Goal: Task Accomplishment & Management: Manage account settings

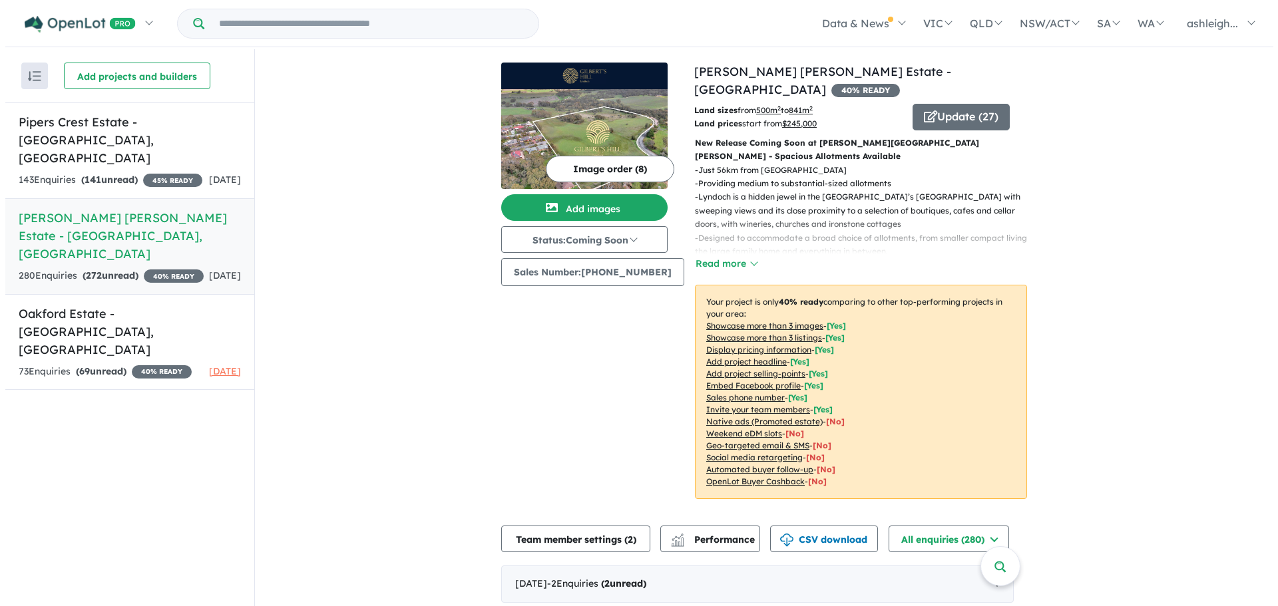
scroll to position [67, 0]
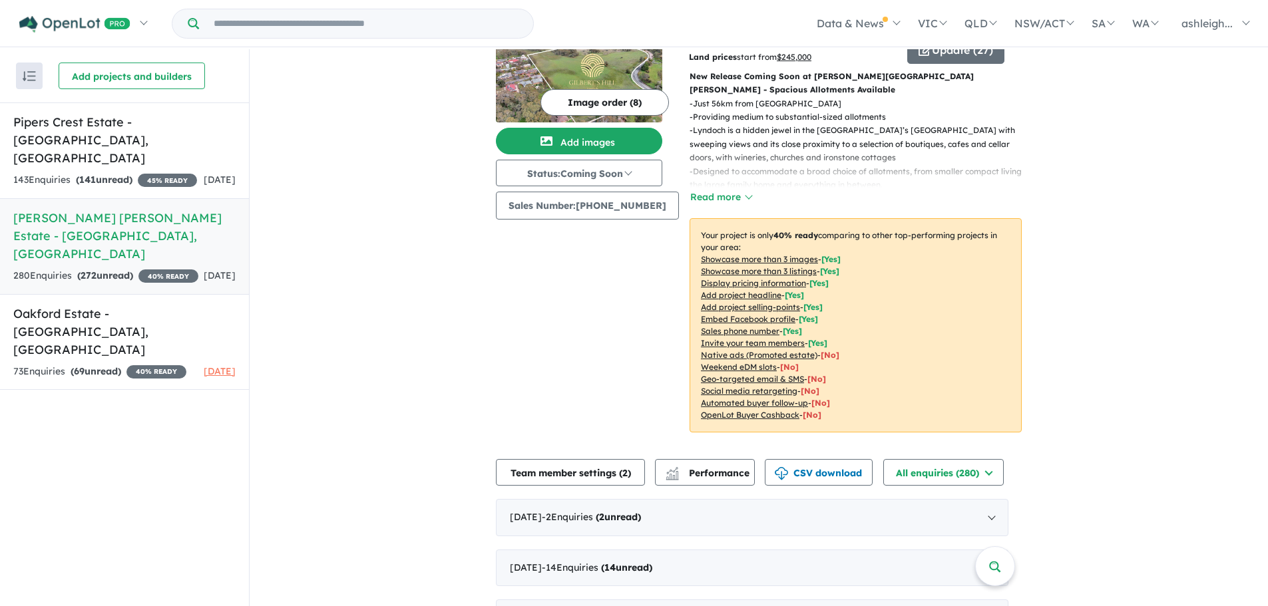
click at [615, 459] on button "Team member settings ( 2 )" at bounding box center [570, 472] width 149 height 27
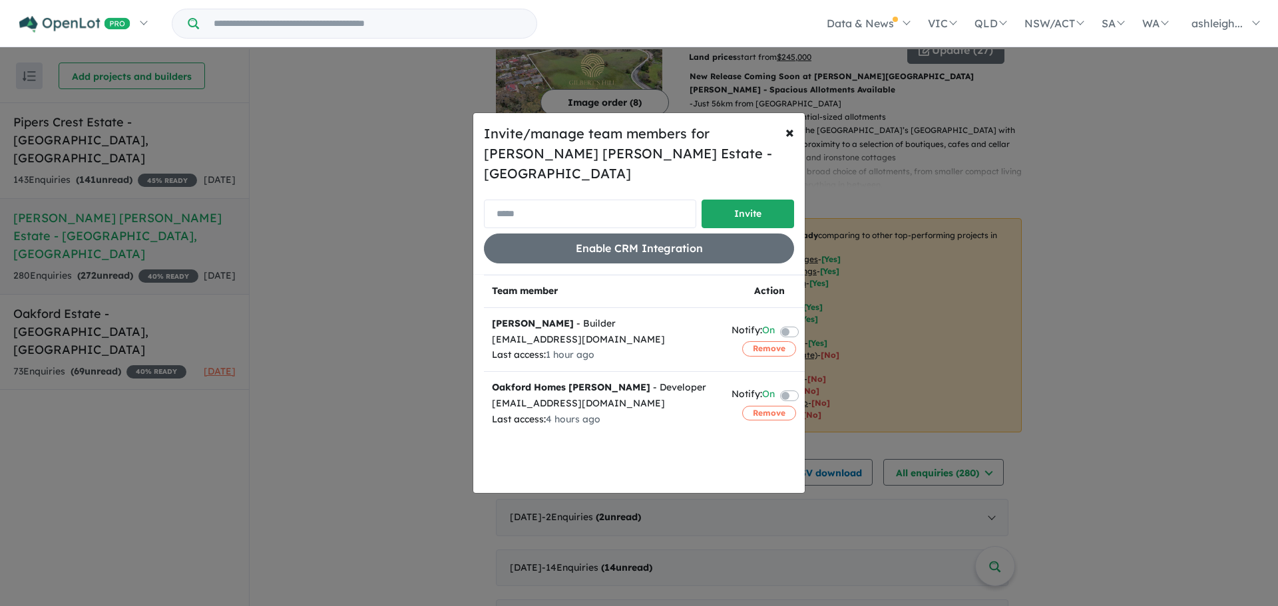
click at [549, 206] on input "email" at bounding box center [590, 214] width 212 height 29
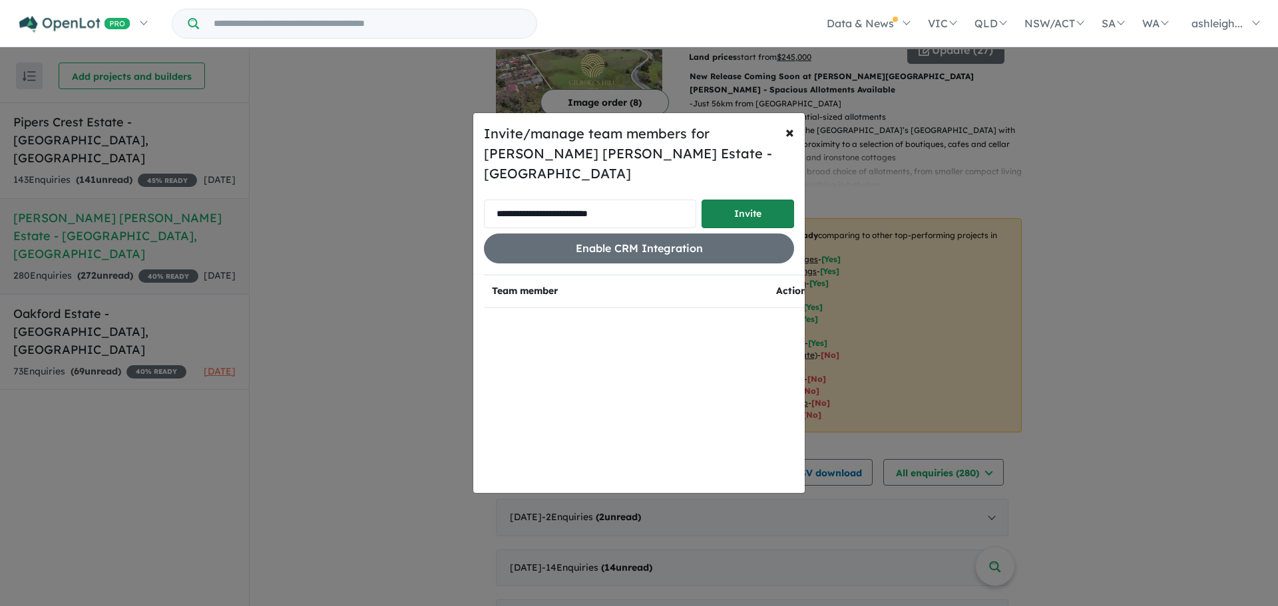
type input "**********"
click at [728, 202] on button "Invite" at bounding box center [748, 214] width 93 height 29
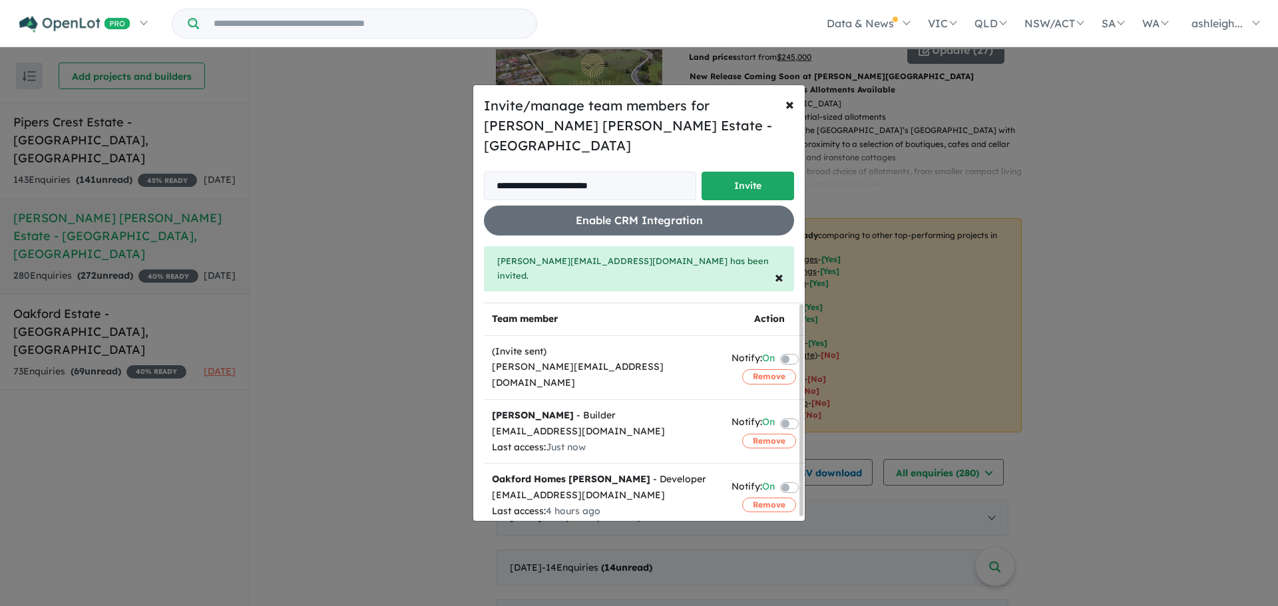
scroll to position [4, 0]
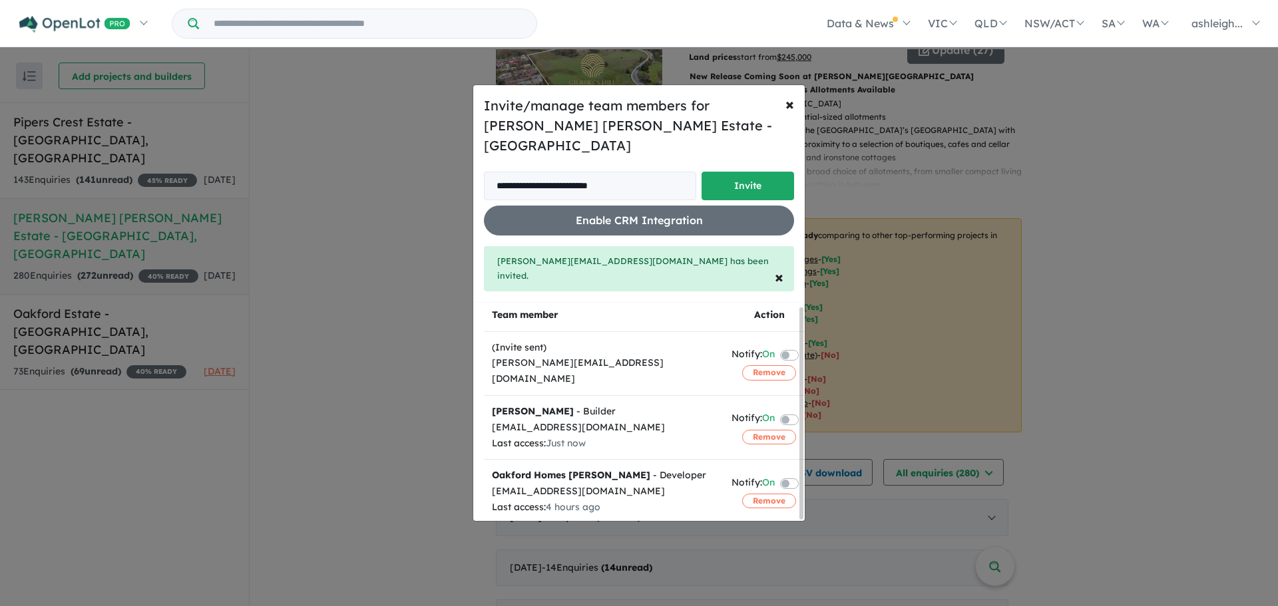
click at [804, 411] on label at bounding box center [805, 419] width 3 height 16
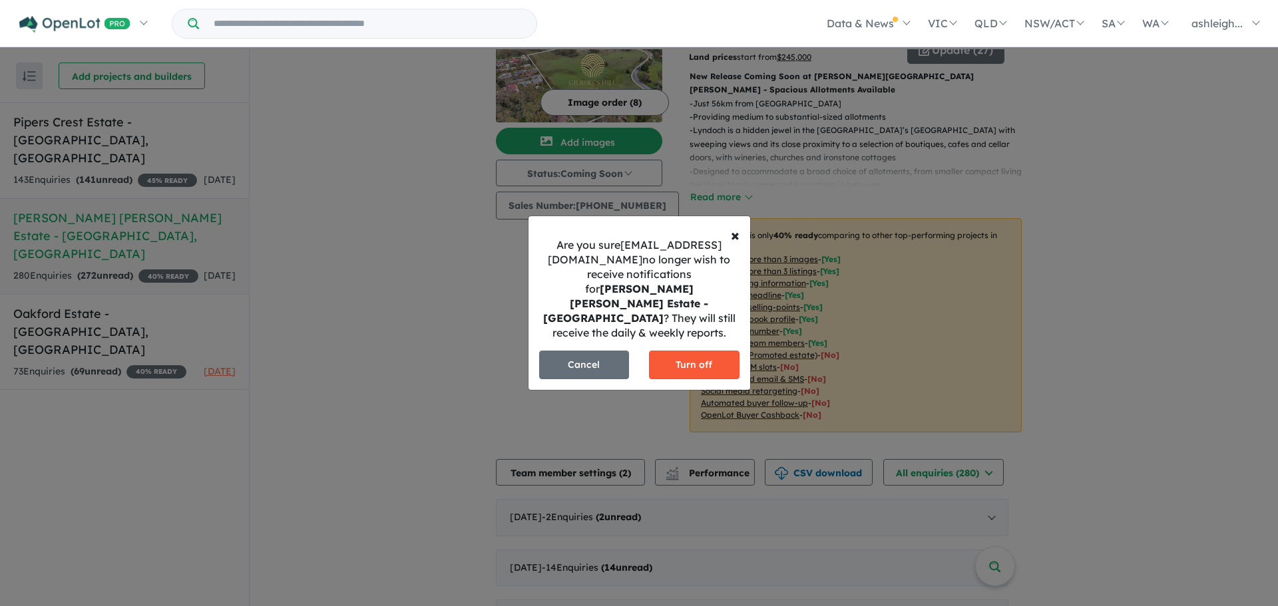
click at [696, 365] on button "Turn off" at bounding box center [694, 365] width 91 height 29
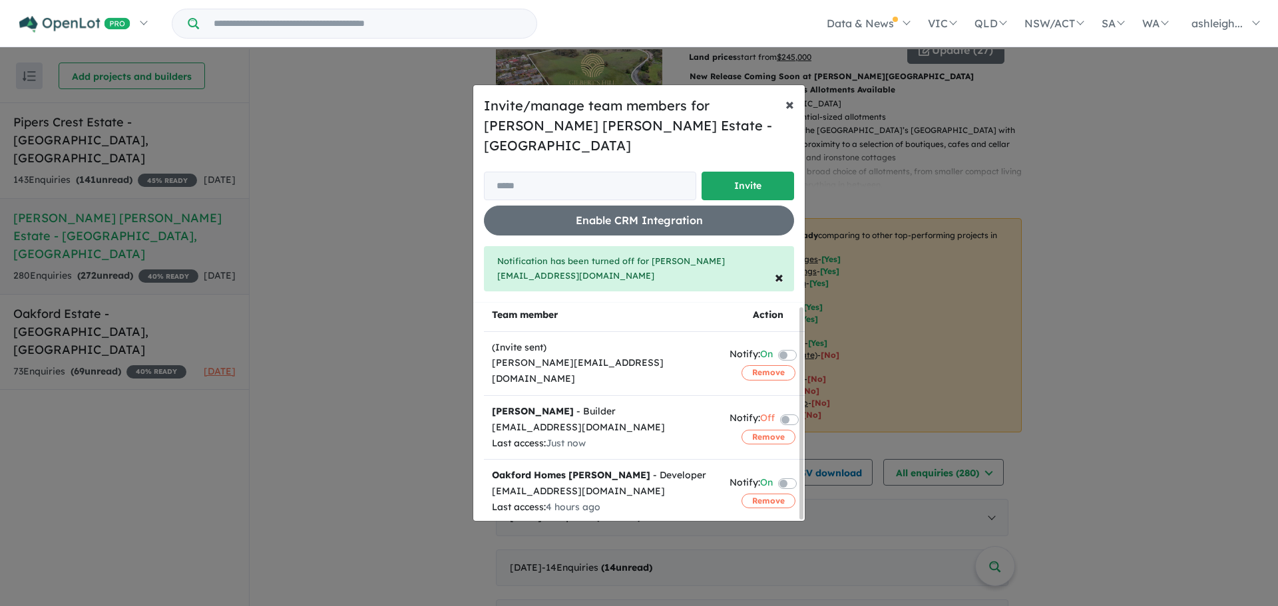
click at [787, 114] on span "×" at bounding box center [790, 104] width 9 height 20
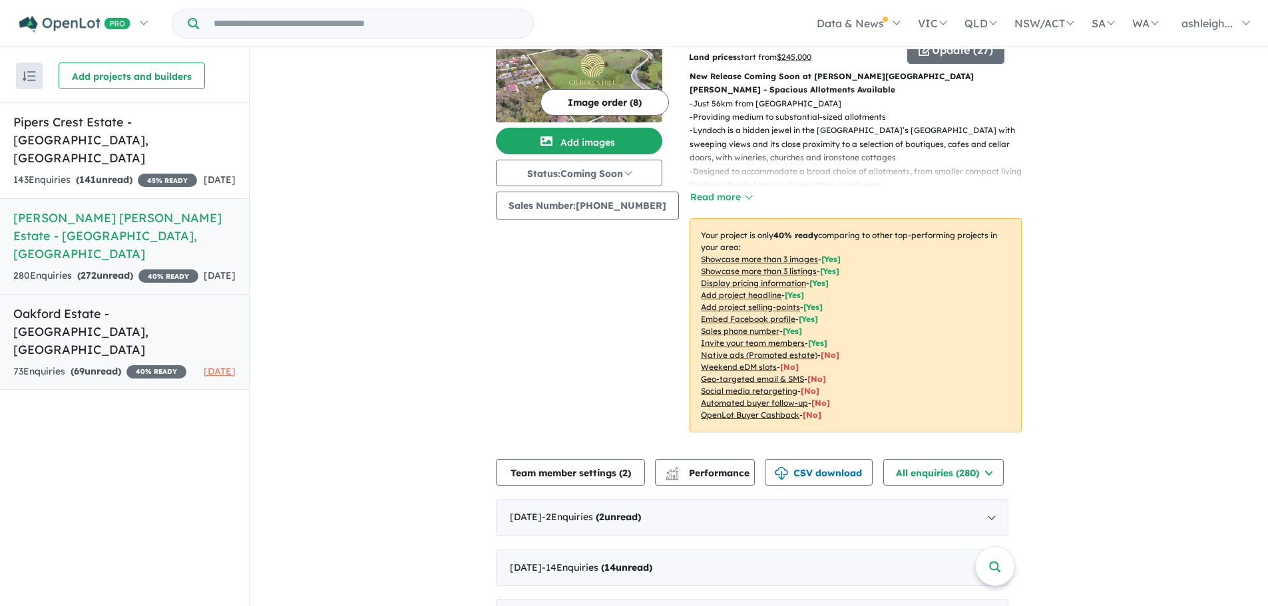
click at [139, 305] on h5 "Oakford Estate - [GEOGRAPHIC_DATA] , [GEOGRAPHIC_DATA]" at bounding box center [124, 332] width 222 height 54
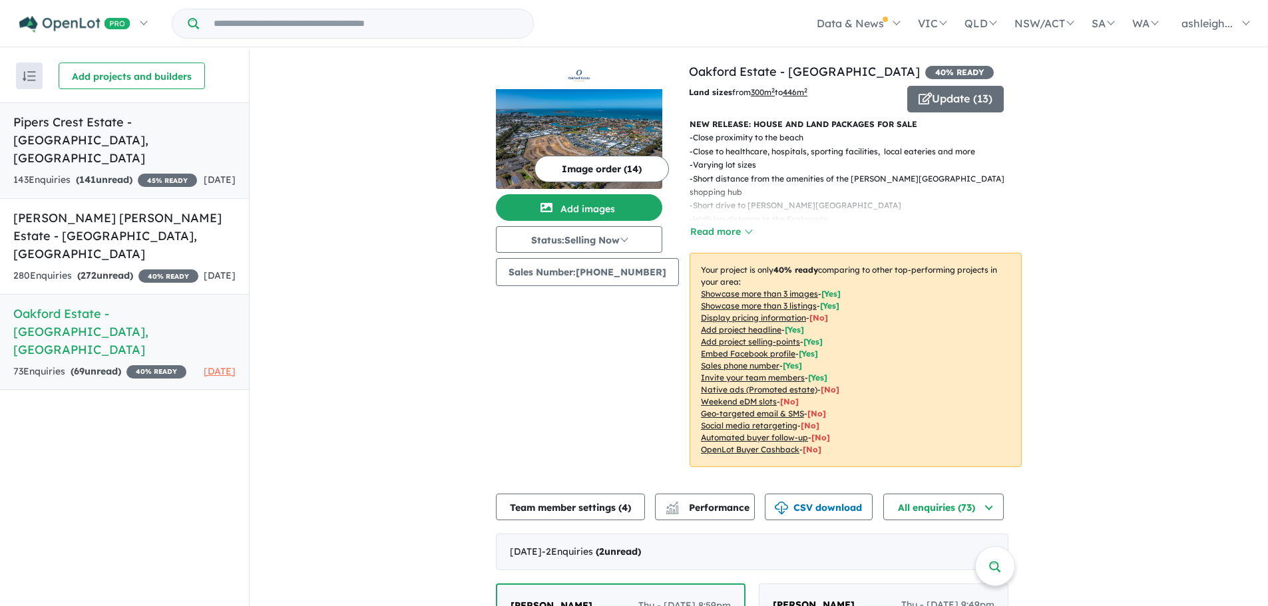
click at [125, 130] on h5 "Pipers Crest Estate - [GEOGRAPHIC_DATA] , [GEOGRAPHIC_DATA]" at bounding box center [124, 140] width 222 height 54
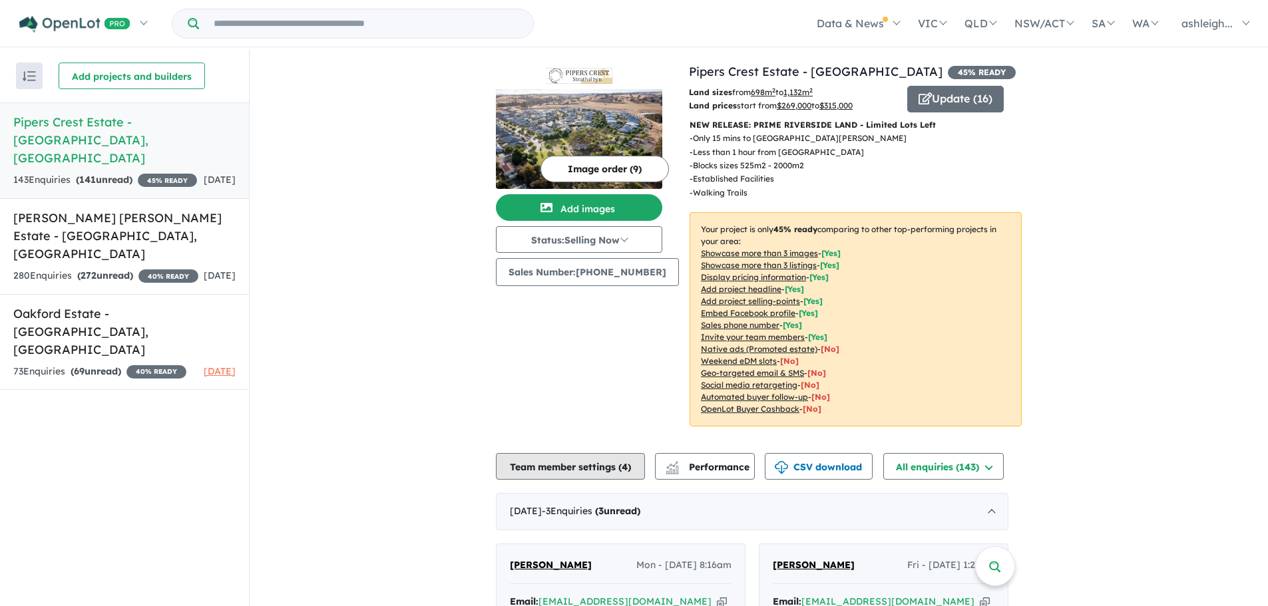
click at [561, 480] on button "Team member settings ( 4 )" at bounding box center [570, 466] width 149 height 27
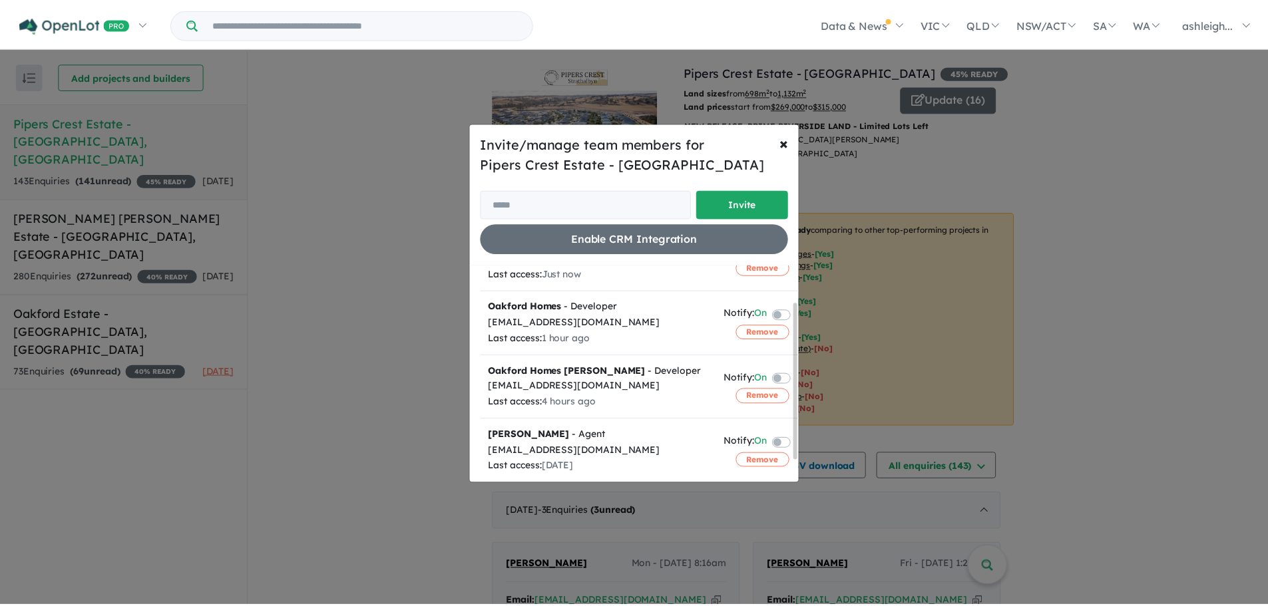
scroll to position [81, 0]
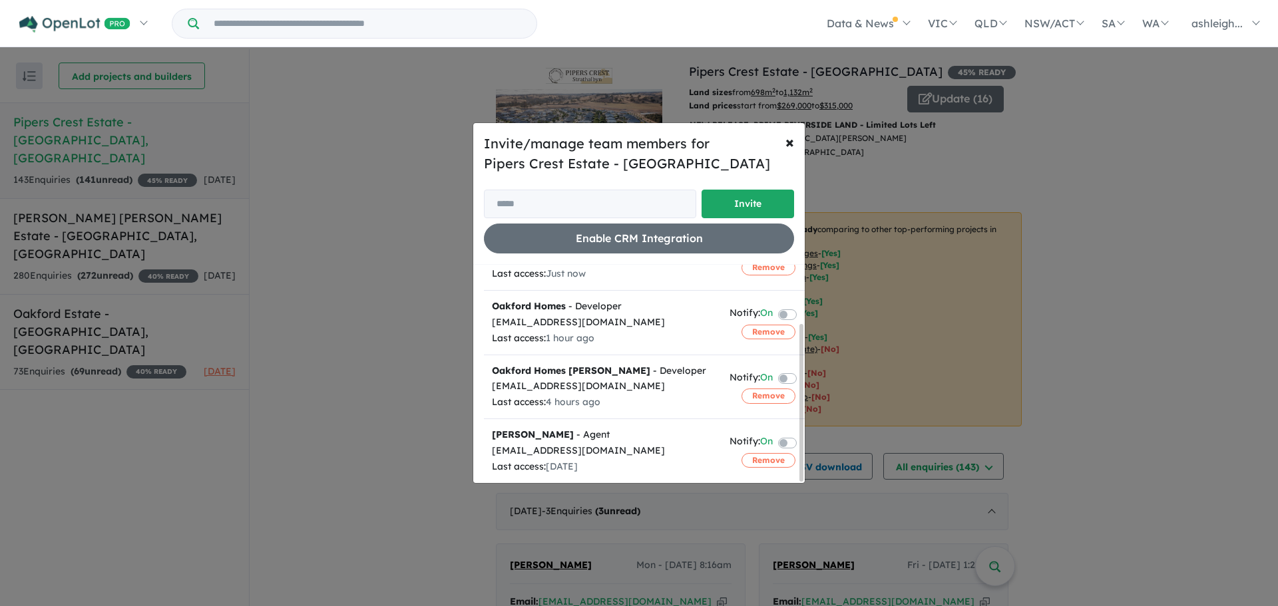
click at [393, 365] on div "Invite/manage team members for Pipers Crest Estate - Strathalbyn Invite Enable …" at bounding box center [639, 303] width 1278 height 606
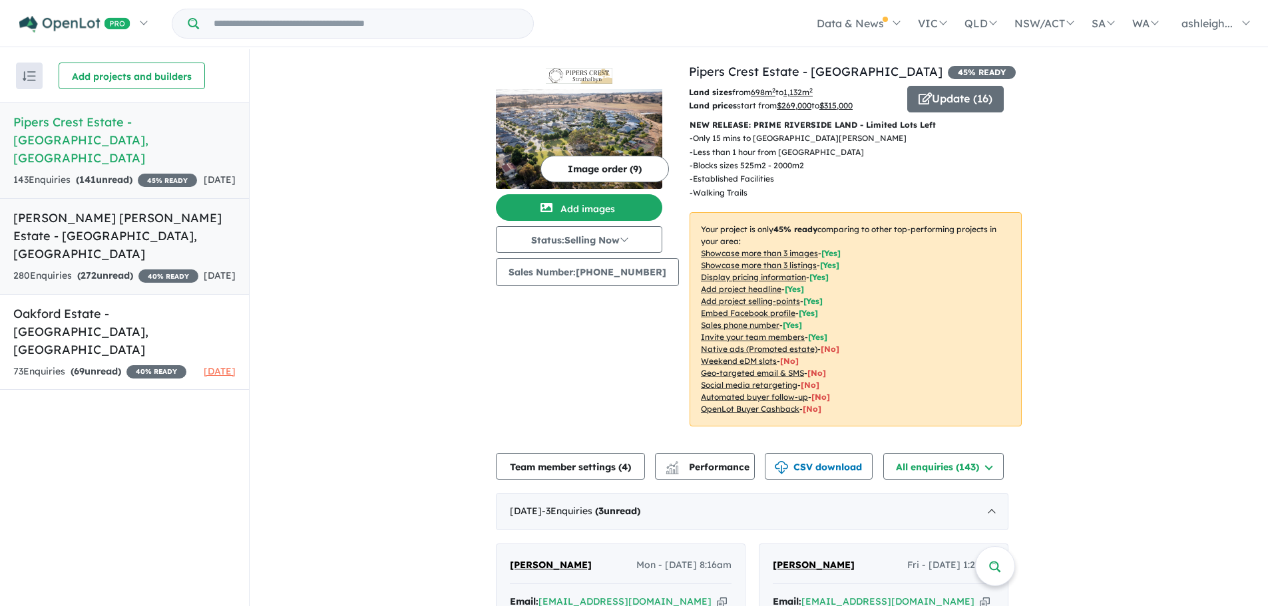
click at [178, 268] on div "280 Enquir ies ( 272 unread) 40 % READY" at bounding box center [105, 276] width 185 height 16
